Goal: Task Accomplishment & Management: Manage account settings

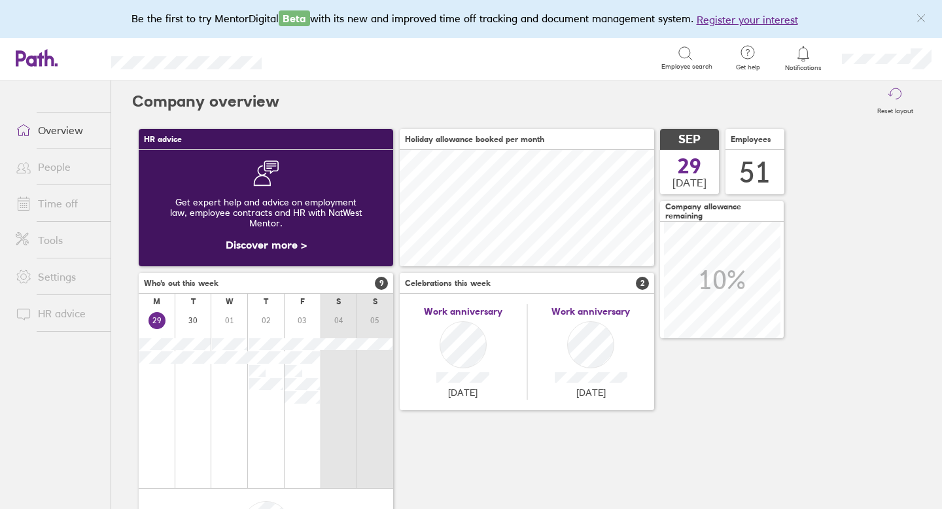
click at [806, 52] on icon at bounding box center [803, 54] width 16 height 16
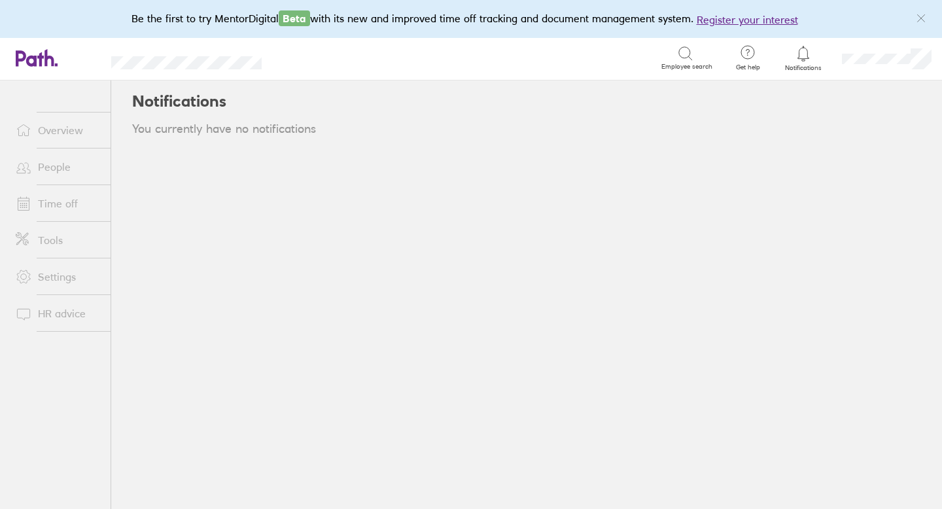
click at [798, 54] on icon at bounding box center [802, 53] width 11 height 15
click at [68, 133] on link "Overview" at bounding box center [57, 130] width 105 height 26
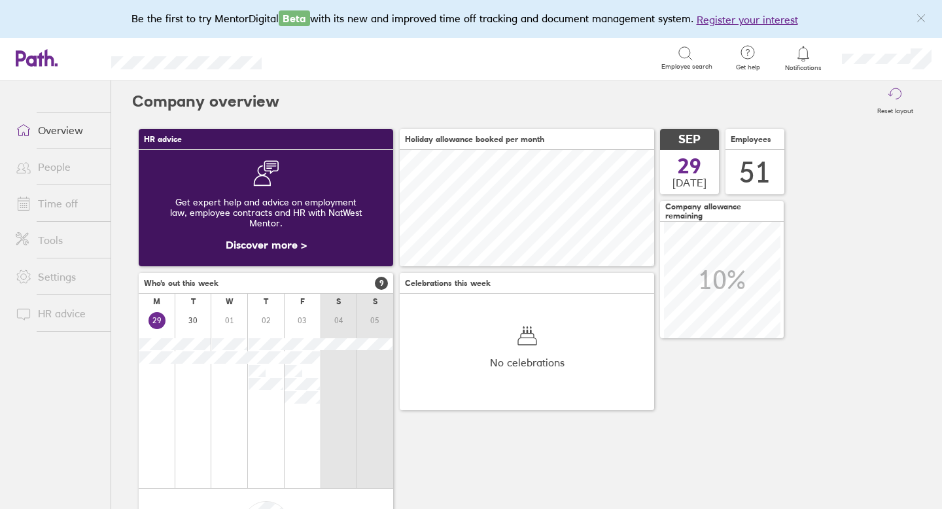
scroll to position [116, 254]
click at [58, 165] on link "People" at bounding box center [57, 167] width 105 height 26
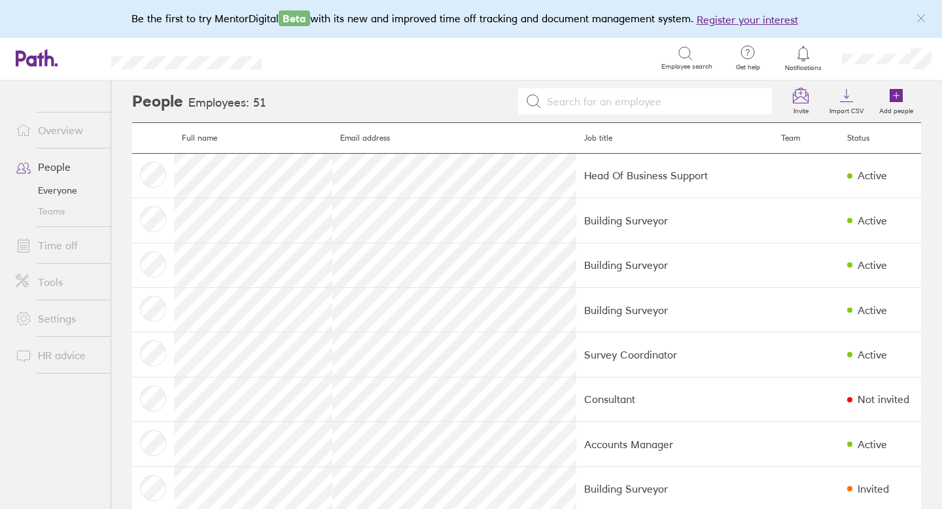
click at [53, 244] on link "Time off" at bounding box center [57, 245] width 105 height 26
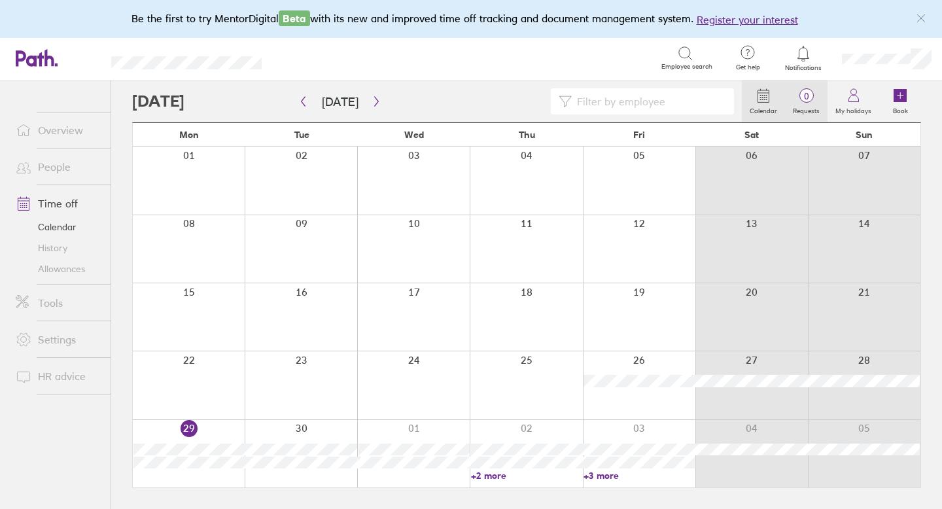
click at [804, 94] on span "0" at bounding box center [806, 96] width 43 height 10
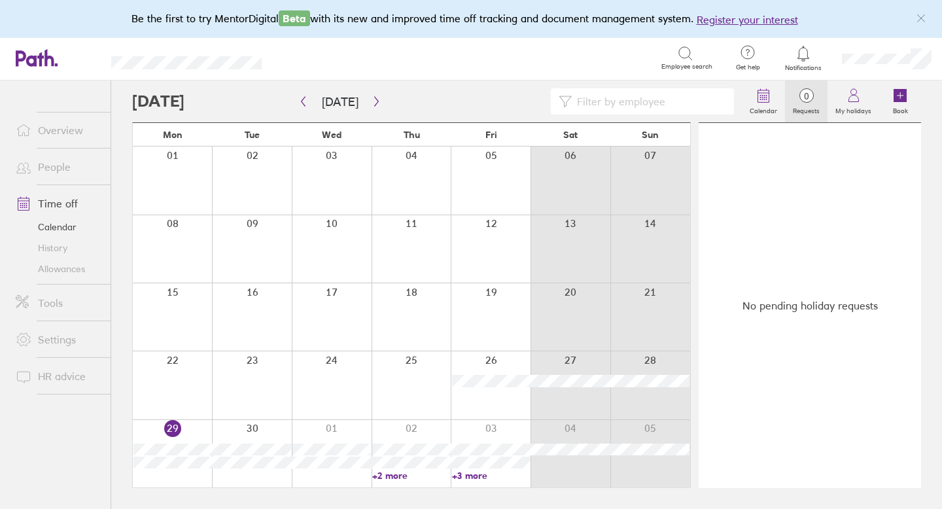
click at [71, 164] on link "People" at bounding box center [57, 167] width 105 height 26
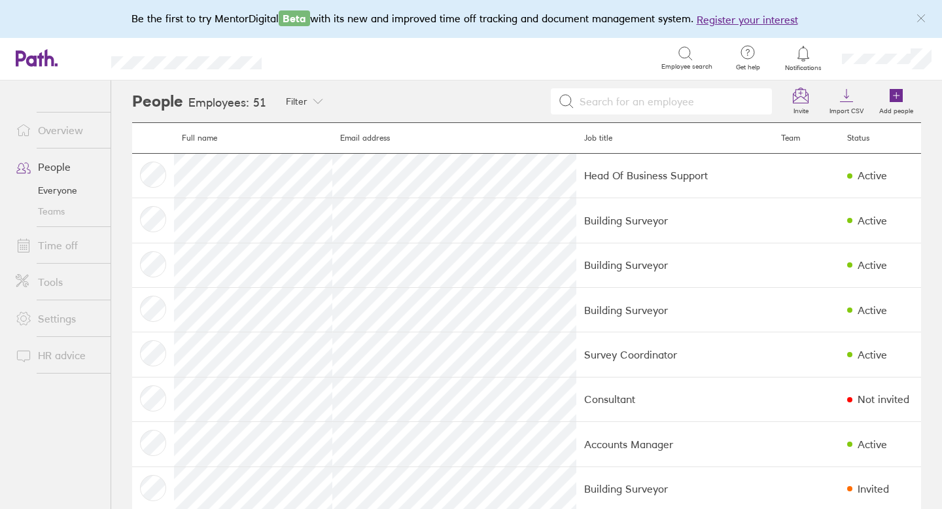
click at [62, 239] on link "Time off" at bounding box center [57, 245] width 105 height 26
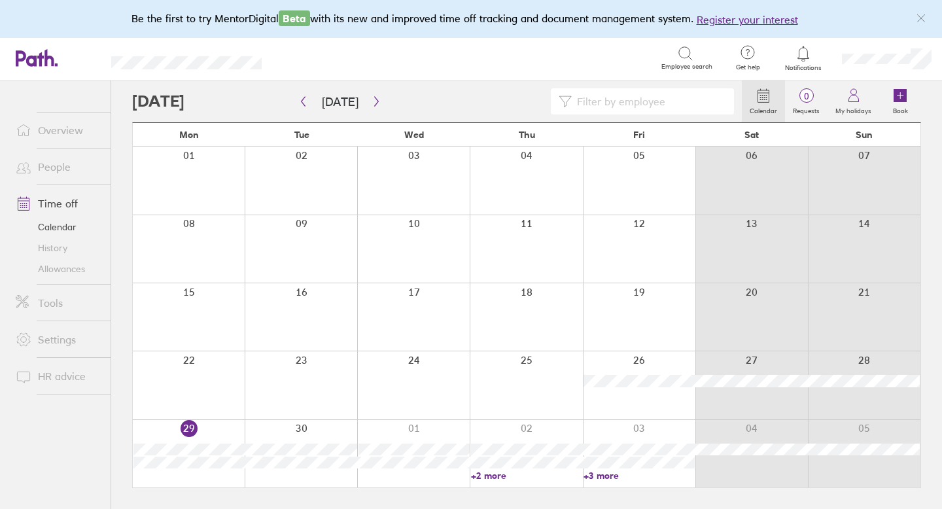
click at [67, 130] on link "Overview" at bounding box center [57, 130] width 105 height 26
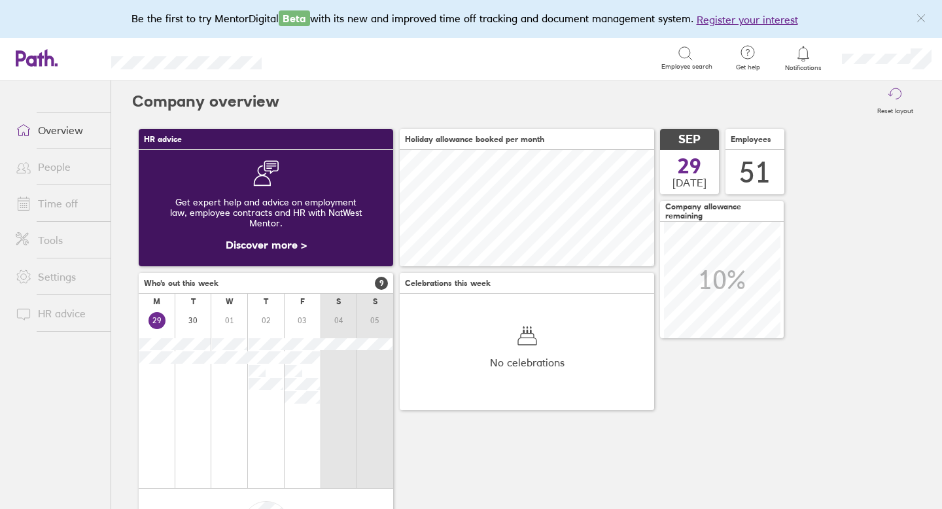
scroll to position [116, 254]
click at [58, 158] on link "People" at bounding box center [57, 167] width 105 height 26
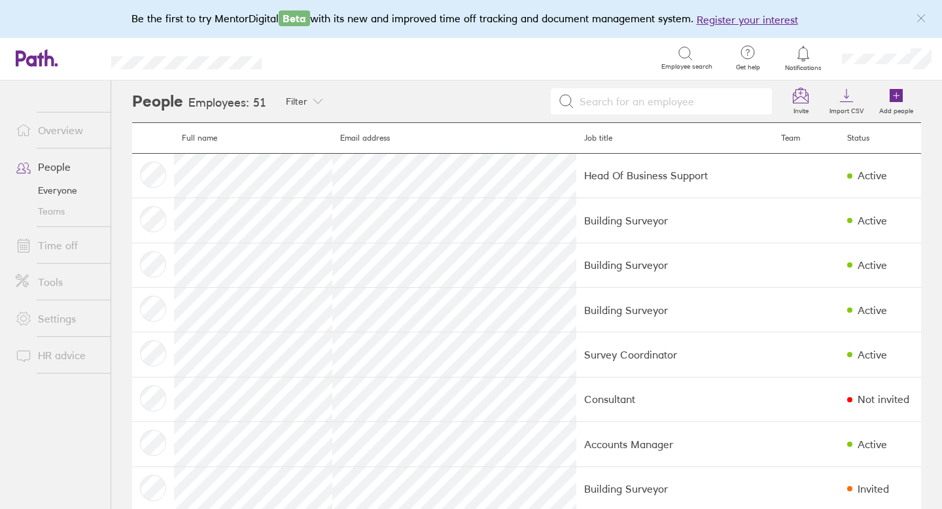
click at [63, 239] on link "Time off" at bounding box center [57, 245] width 105 height 26
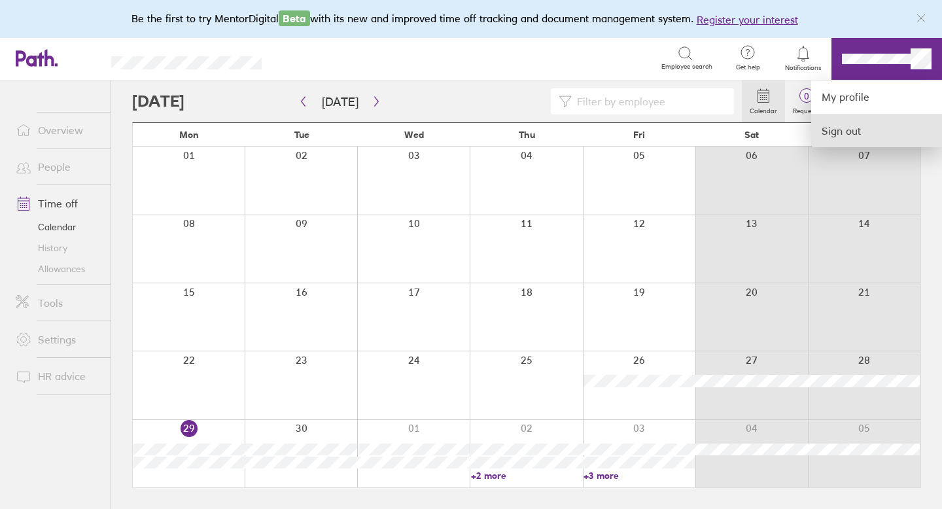
click at [853, 131] on link "Sign out" at bounding box center [876, 130] width 131 height 33
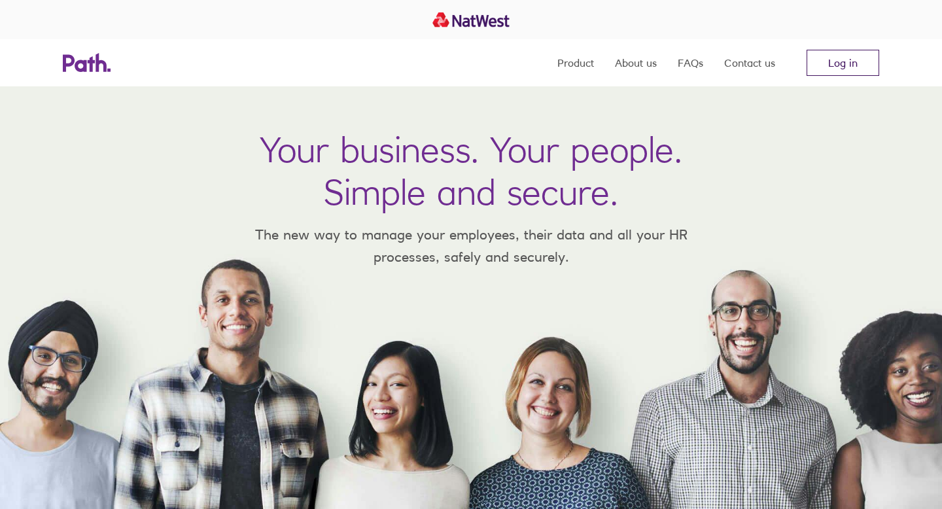
click at [836, 61] on link "Log in" at bounding box center [842, 63] width 73 height 26
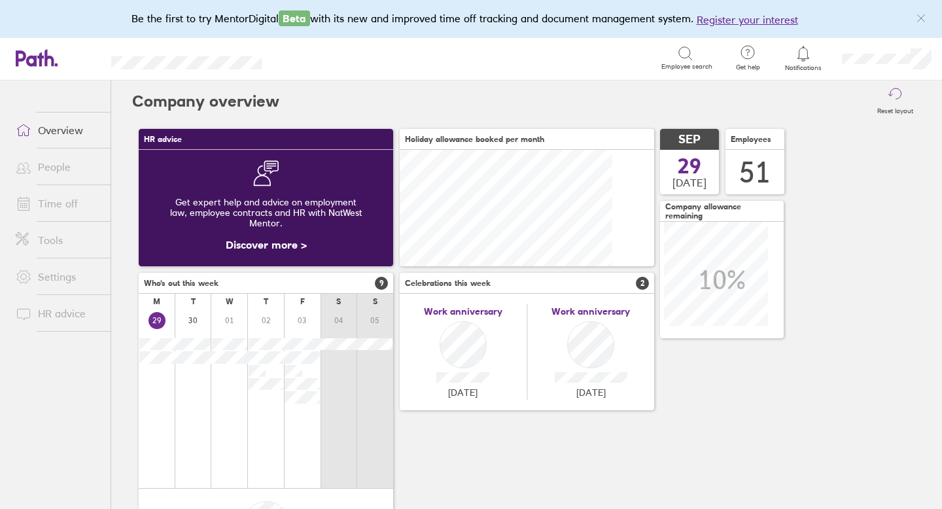
scroll to position [116, 254]
click at [73, 198] on link "Time off" at bounding box center [57, 203] width 105 height 26
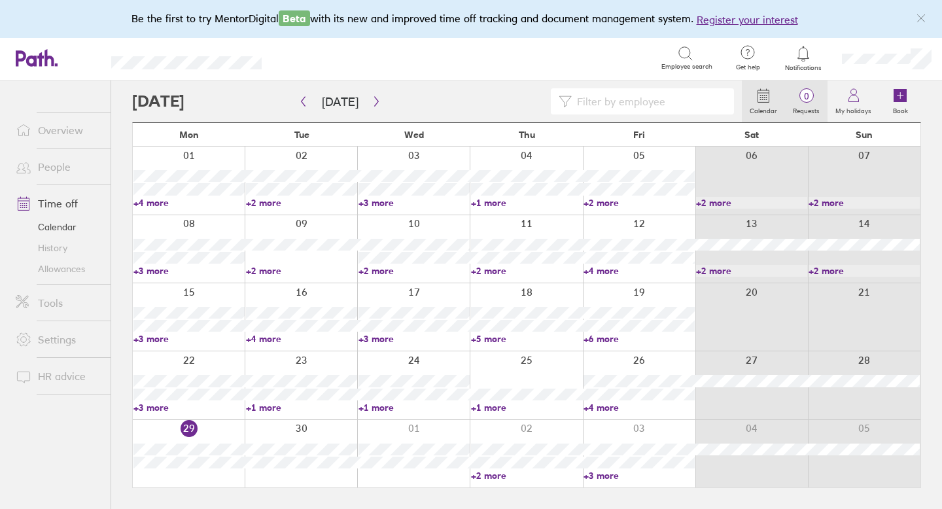
click at [806, 94] on span "0" at bounding box center [806, 96] width 43 height 10
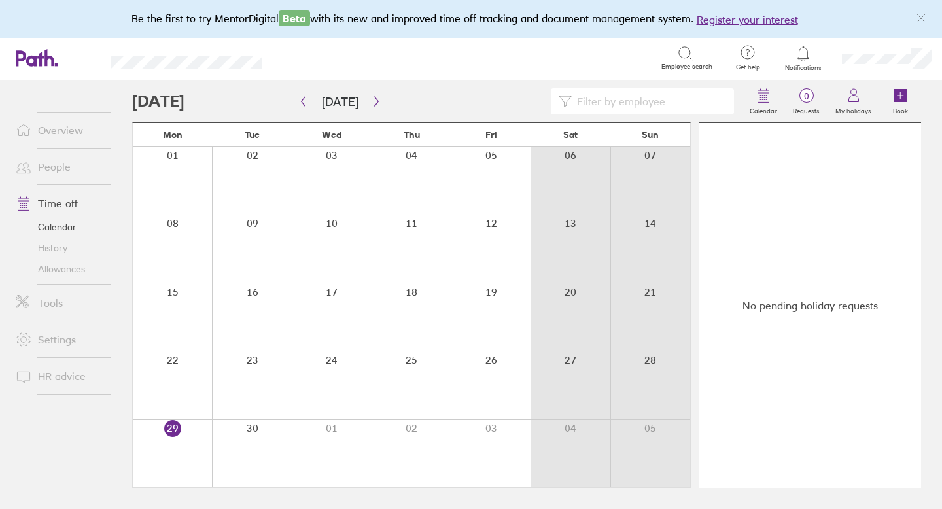
click at [55, 266] on link "Allowances" at bounding box center [57, 268] width 105 height 21
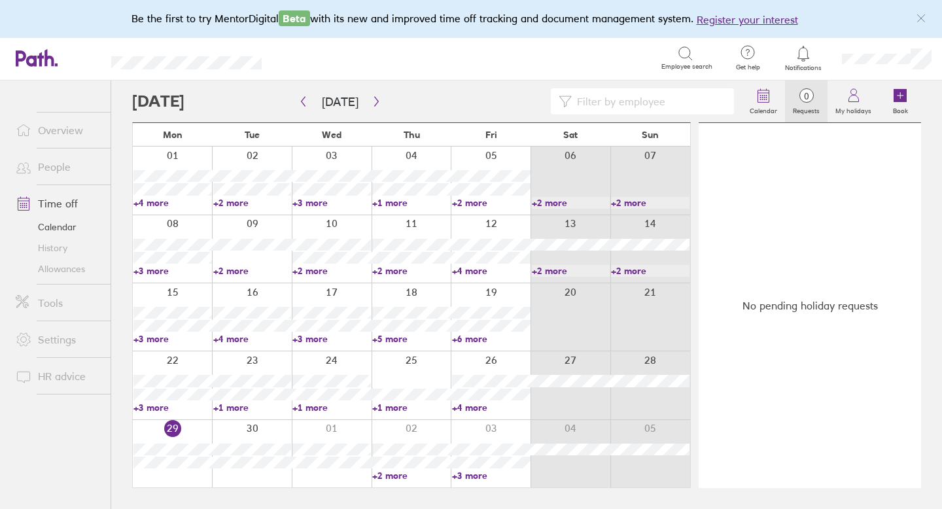
click at [806, 97] on span "0" at bounding box center [806, 96] width 43 height 10
click at [800, 58] on icon at bounding box center [802, 53] width 11 height 15
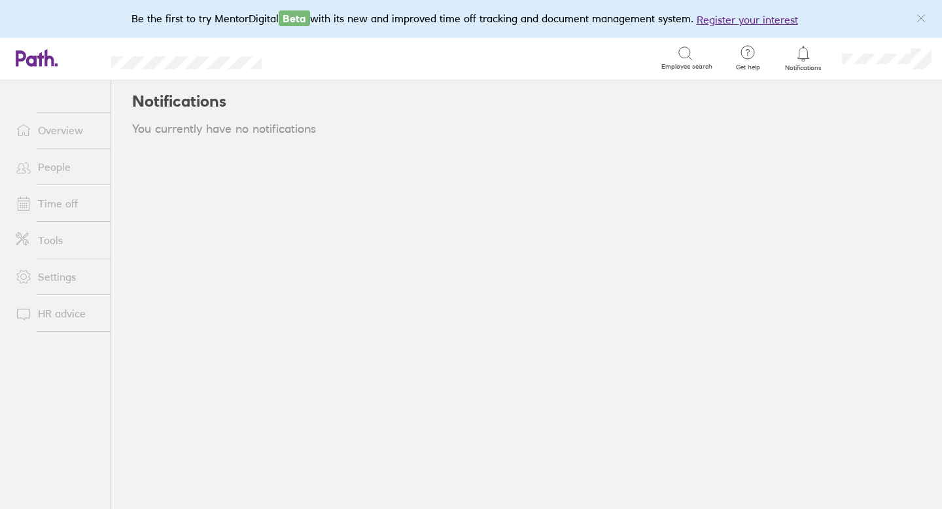
click at [51, 199] on link "Time off" at bounding box center [57, 203] width 105 height 26
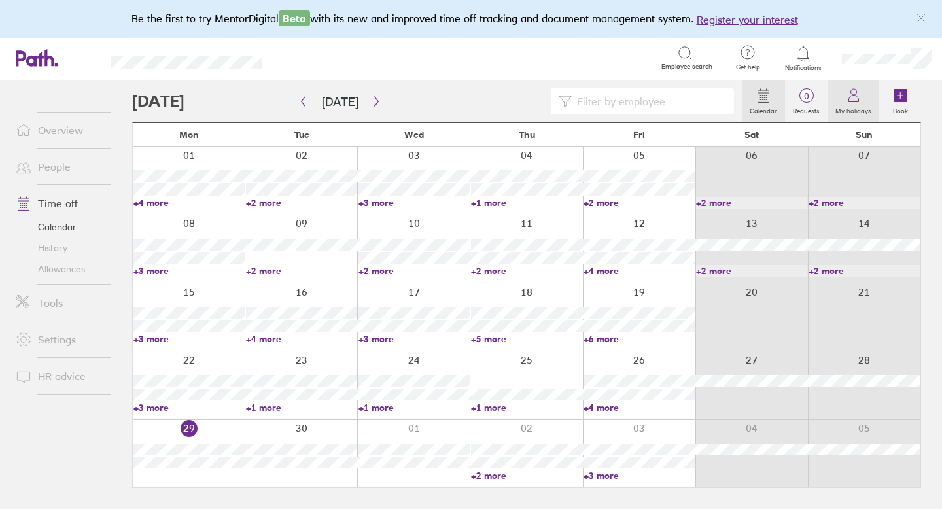
click at [858, 94] on icon at bounding box center [853, 96] width 16 height 16
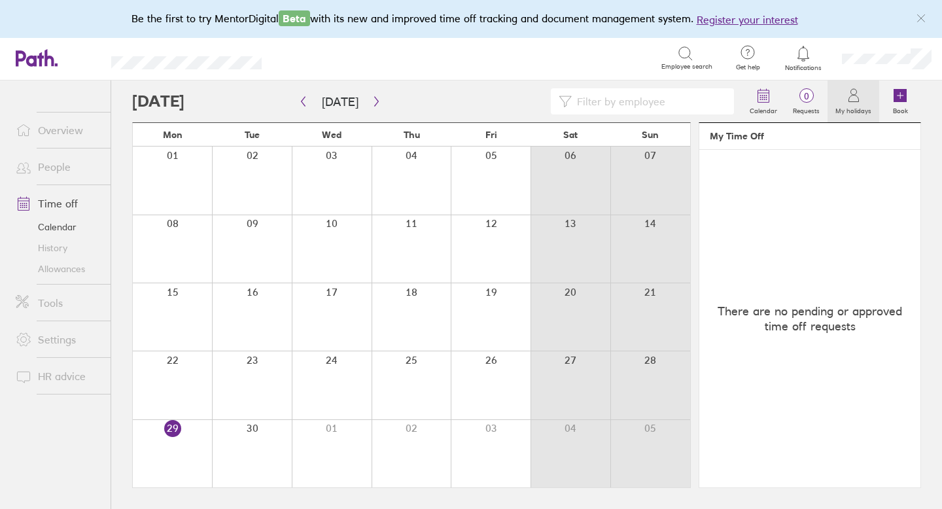
click at [857, 94] on icon at bounding box center [853, 96] width 16 height 16
click at [371, 101] on icon "button" at bounding box center [376, 101] width 10 height 10
